Goal: Information Seeking & Learning: Learn about a topic

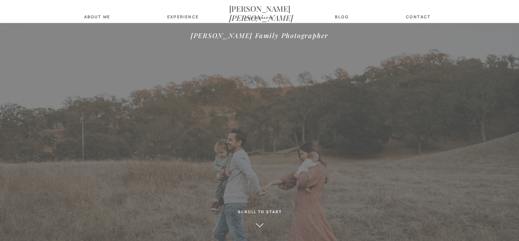
click at [183, 16] on nav "Experience" at bounding box center [181, 16] width 29 height 5
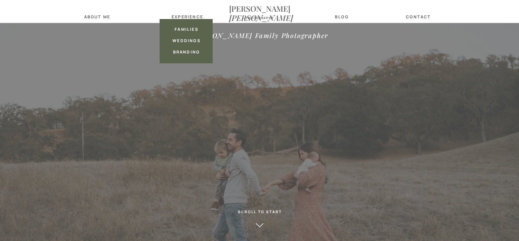
click at [94, 17] on nav "about Me" at bounding box center [97, 16] width 30 height 5
click at [195, 29] on nav "families" at bounding box center [186, 29] width 29 height 5
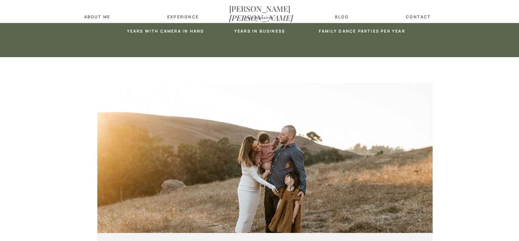
scroll to position [2041, 0]
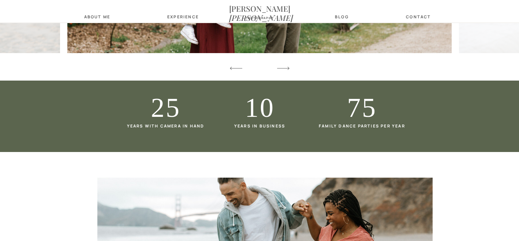
click at [419, 19] on nav "contact" at bounding box center [418, 16] width 29 height 5
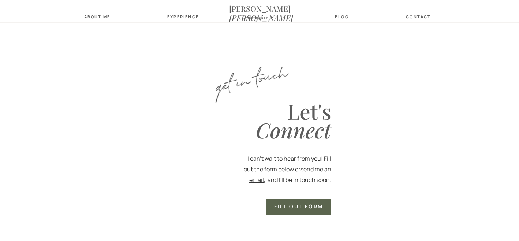
scroll to position [314, 0]
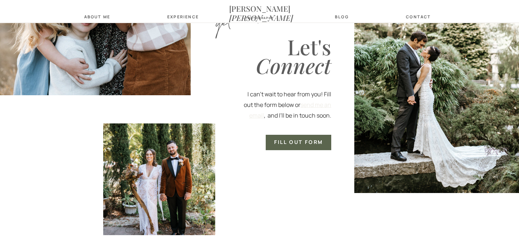
click at [318, 104] on link "send me an email" at bounding box center [290, 110] width 82 height 19
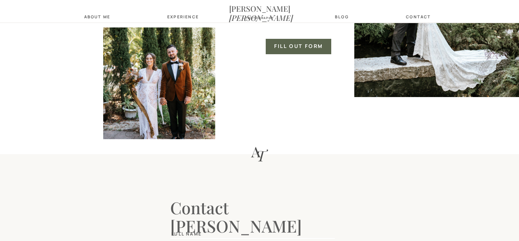
scroll to position [0, 0]
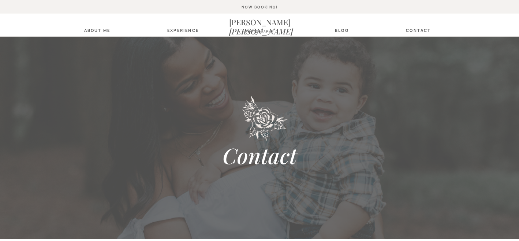
click at [254, 26] on icon "[PERSON_NAME]" at bounding box center [261, 31] width 64 height 10
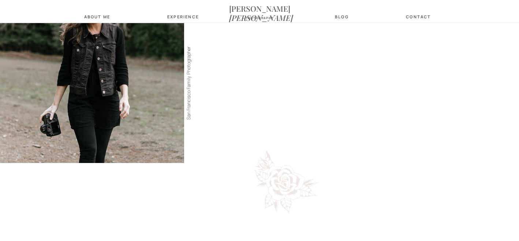
scroll to position [1021, 0]
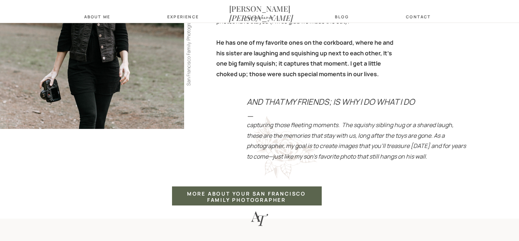
click at [183, 16] on nav "Experience" at bounding box center [181, 16] width 29 height 5
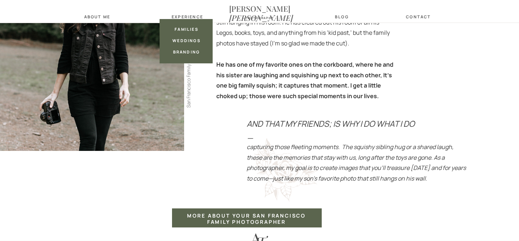
scroll to position [998, 0]
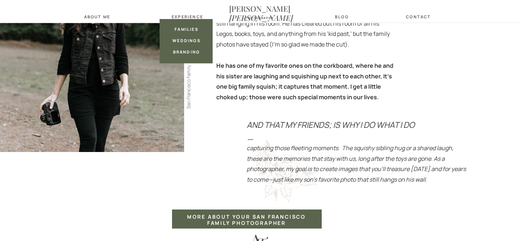
click at [187, 32] on div at bounding box center [186, 41] width 53 height 44
click at [187, 29] on nav "families" at bounding box center [186, 29] width 29 height 5
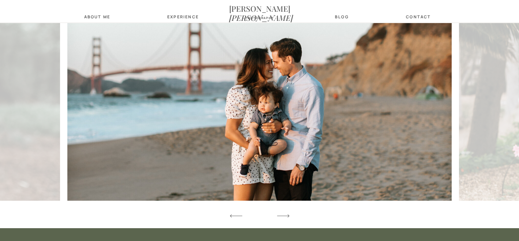
scroll to position [1892, 0]
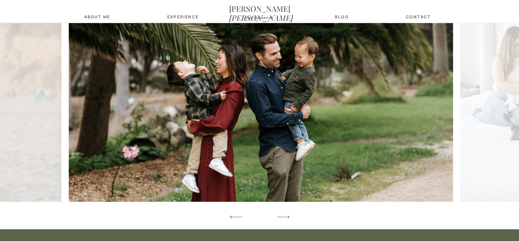
click at [252, 106] on img at bounding box center [261, 73] width 384 height 256
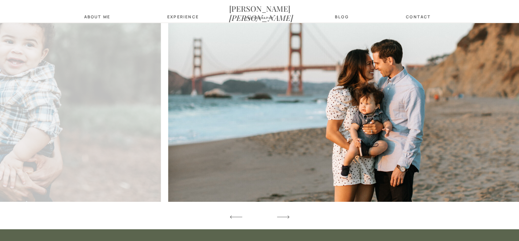
click at [274, 88] on img at bounding box center [360, 73] width 384 height 256
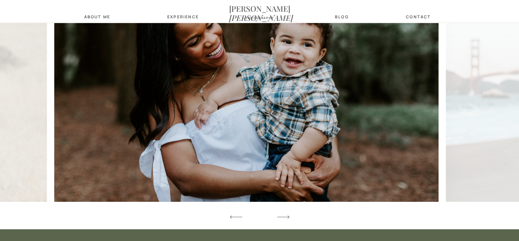
click at [141, 105] on img at bounding box center [246, 73] width 384 height 256
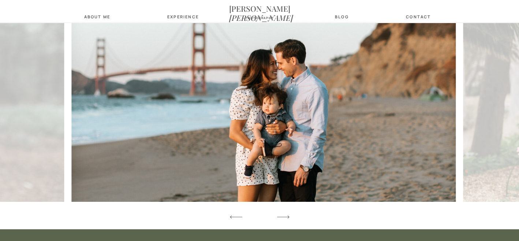
click at [161, 120] on img at bounding box center [263, 73] width 384 height 256
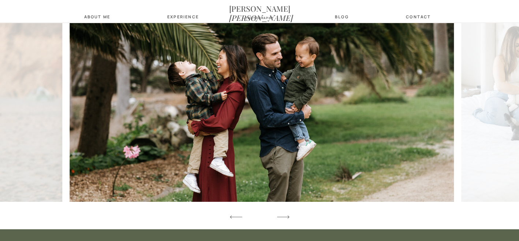
click at [174, 123] on img at bounding box center [262, 73] width 384 height 256
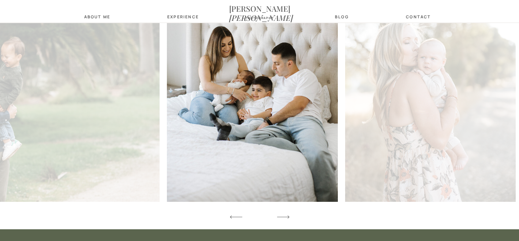
click at [237, 115] on img at bounding box center [252, 73] width 171 height 256
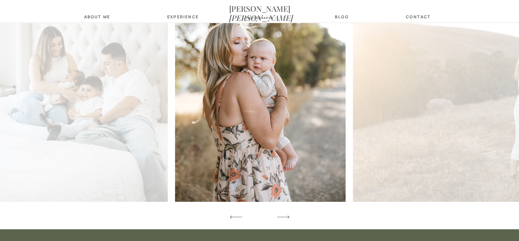
click at [201, 126] on img at bounding box center [260, 73] width 171 height 256
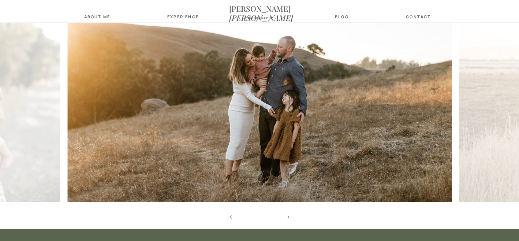
click at [203, 129] on img at bounding box center [260, 73] width 384 height 256
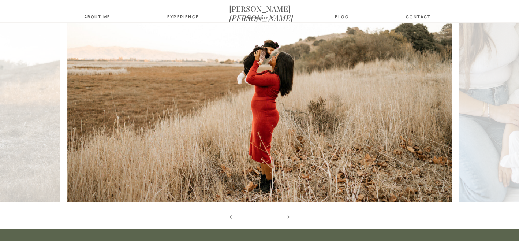
click at [97, 147] on img at bounding box center [259, 73] width 384 height 256
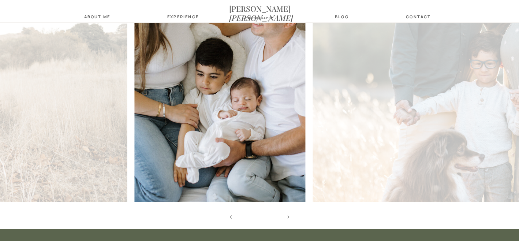
click at [147, 136] on img at bounding box center [220, 73] width 171 height 256
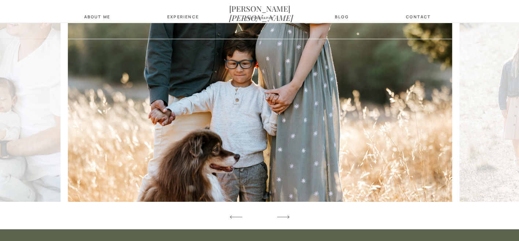
click at [98, 142] on img at bounding box center [260, 73] width 384 height 256
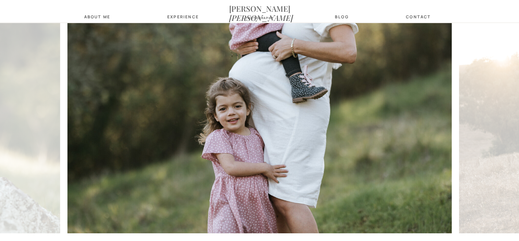
scroll to position [1890, 0]
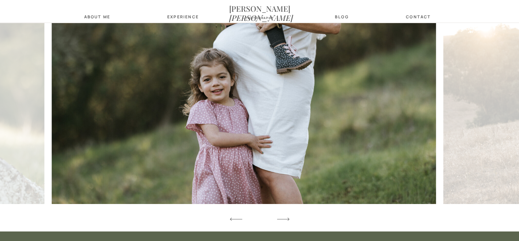
click at [97, 149] on img at bounding box center [244, 76] width 384 height 256
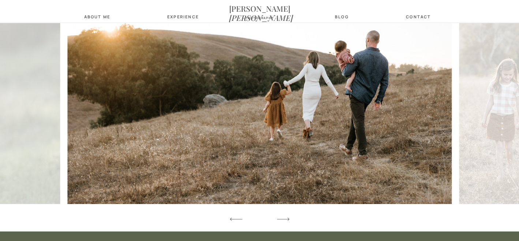
click at [67, 155] on img at bounding box center [259, 76] width 384 height 256
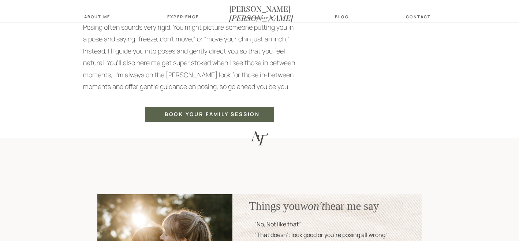
scroll to position [1248, 0]
